Goal: Obtain resource: Obtain resource

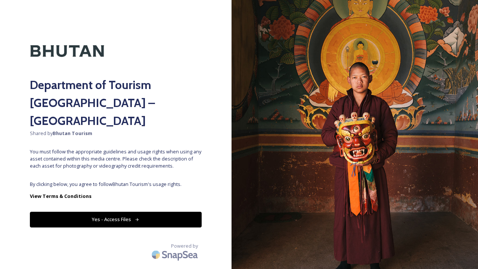
click at [178, 155] on div "Department of Tourism [GEOGRAPHIC_DATA] – Brand Centre Shared by Bhutan Tourism…" at bounding box center [116, 134] width 232 height 209
click at [161, 212] on button "Yes - Access Files" at bounding box center [116, 219] width 172 height 15
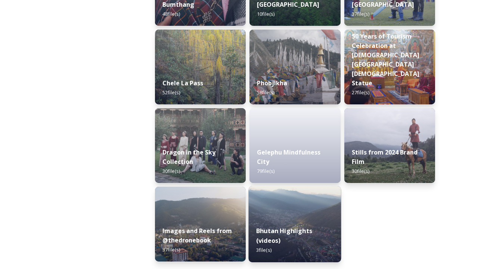
scroll to position [1267, 0]
click at [275, 218] on img at bounding box center [295, 224] width 93 height 76
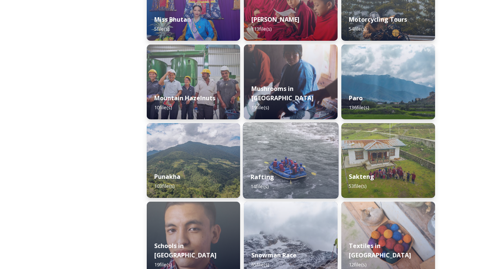
scroll to position [631, 0]
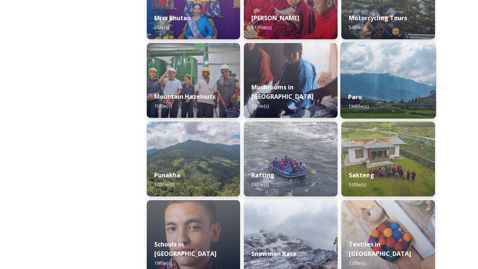
click at [381, 84] on div "Paro 136 file(s)" at bounding box center [389, 101] width 96 height 34
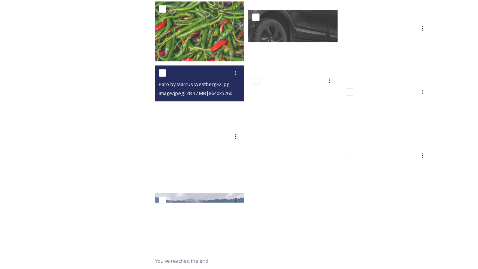
scroll to position [3464, 0]
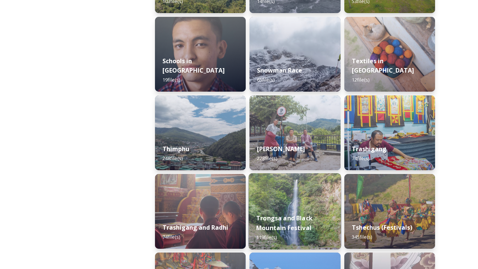
scroll to position [812, 0]
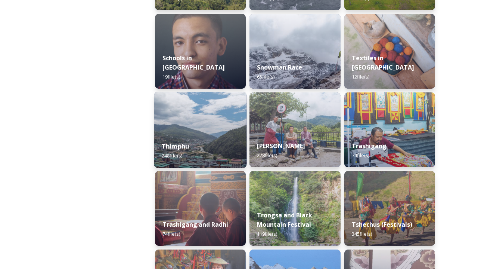
click at [232, 151] on div "Thimphu 248 file(s)" at bounding box center [200, 151] width 93 height 34
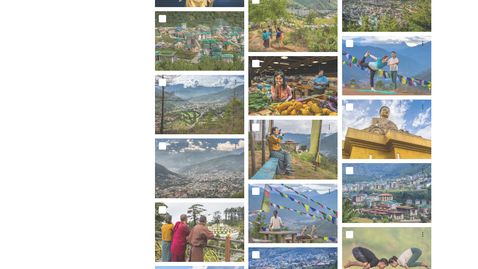
scroll to position [1067, 0]
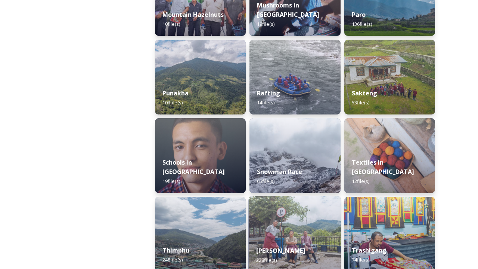
scroll to position [684, 0]
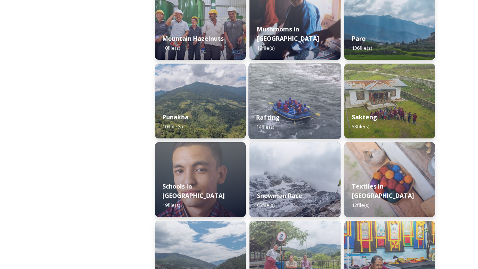
click at [272, 126] on span "14 file(s)" at bounding box center [265, 126] width 18 height 7
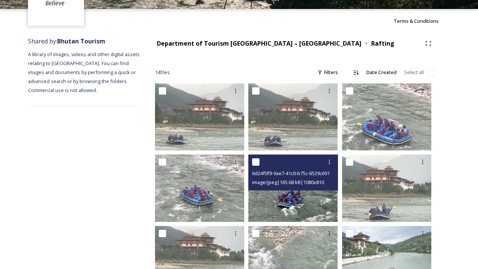
scroll to position [55, 0]
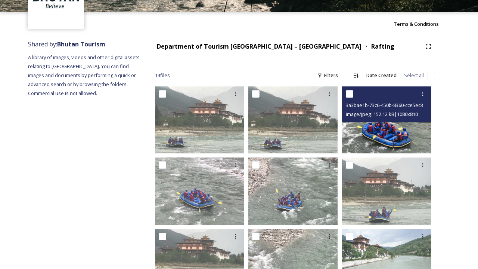
click at [384, 126] on img at bounding box center [386, 119] width 89 height 67
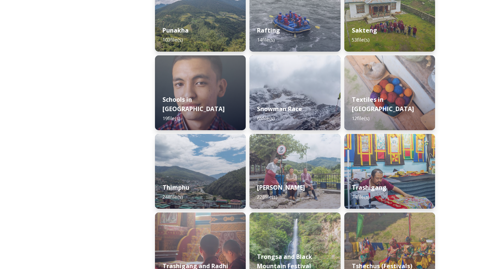
scroll to position [769, 0]
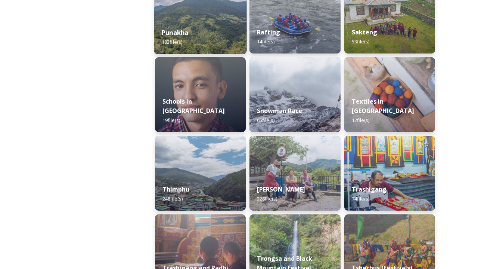
click at [209, 38] on div "Punakha 103 file(s)" at bounding box center [200, 37] width 93 height 34
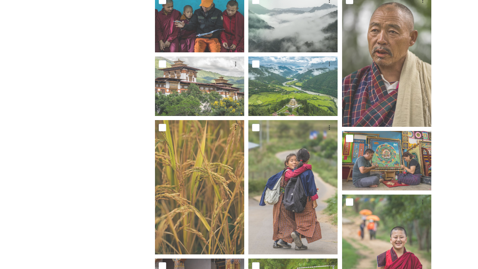
scroll to position [518, 0]
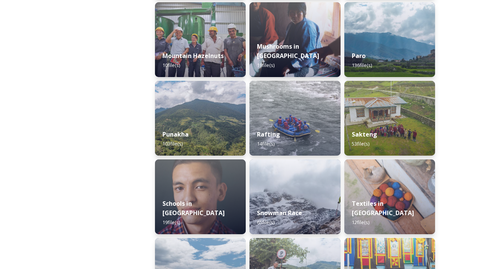
scroll to position [731, 0]
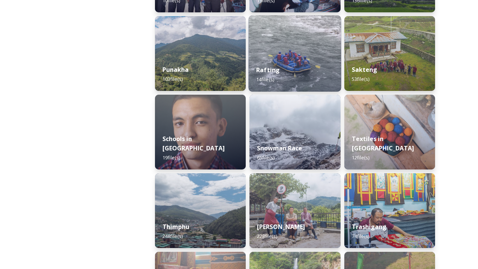
click at [305, 75] on div "Rafting 14 file(s)" at bounding box center [295, 75] width 93 height 34
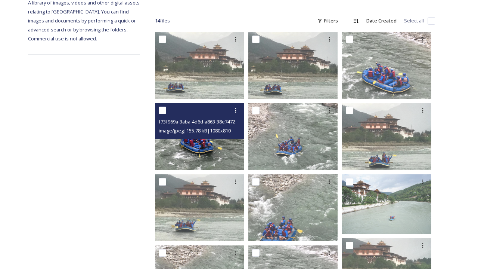
scroll to position [119, 0]
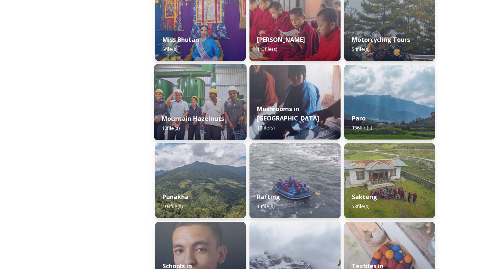
scroll to position [595, 0]
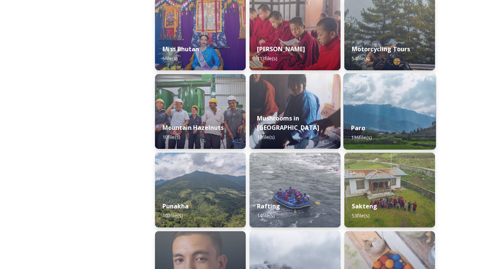
click at [370, 130] on div "Paro 136 file(s)" at bounding box center [389, 132] width 93 height 34
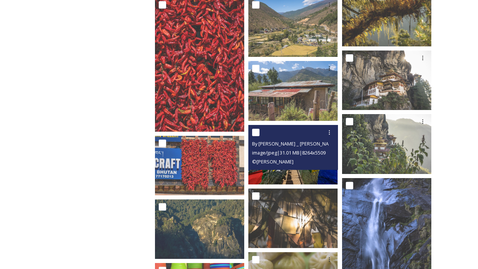
scroll to position [989, 0]
